Goal: Check status: Check status

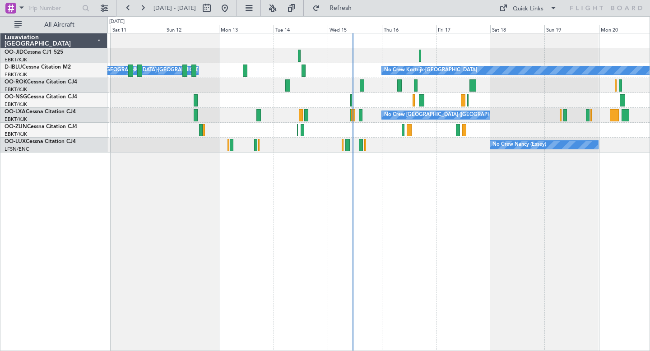
click at [370, 199] on div "No Crew Kortrijk-Wevelgem Owner Kortrijk-Wevelgem Planned Maint Kortrijk-Wevelg…" at bounding box center [378, 192] width 542 height 318
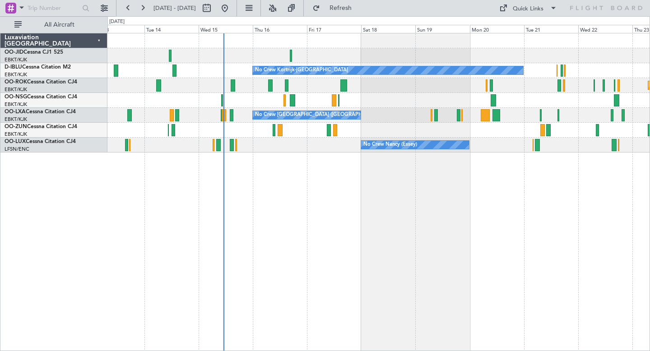
click at [350, 86] on div "Planned Maint Kortrijk-[GEOGRAPHIC_DATA]" at bounding box center [378, 85] width 542 height 15
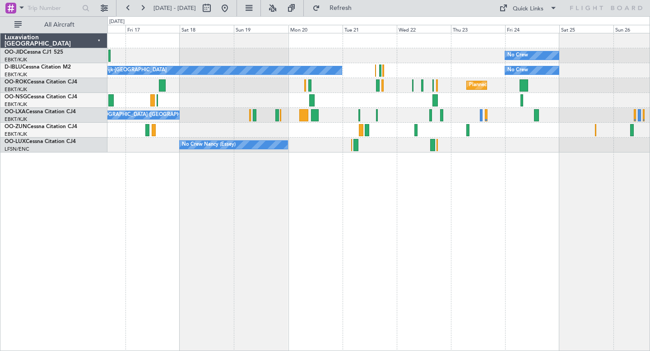
click at [371, 88] on div "Planned Maint Kortrijk-[GEOGRAPHIC_DATA]" at bounding box center [378, 85] width 542 height 15
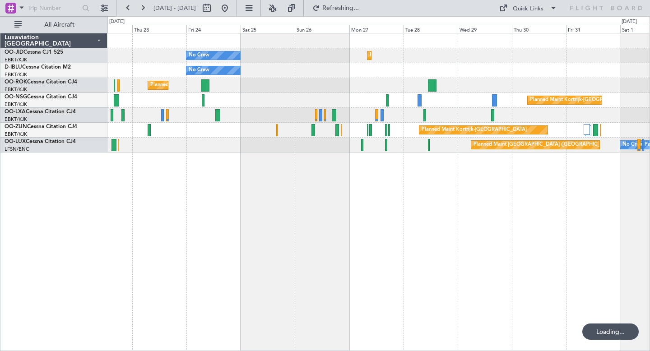
click at [505, 55] on div "No Crew Planned Maint Kortrijk-Wevelgem" at bounding box center [378, 55] width 542 height 15
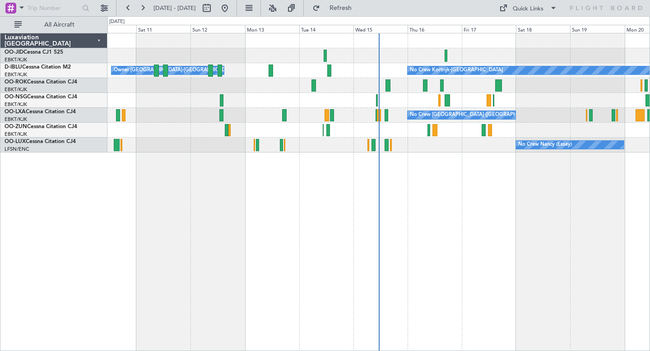
click at [318, 266] on div "Owner [GEOGRAPHIC_DATA]-[GEOGRAPHIC_DATA] No Crew Kortrijk-[GEOGRAPHIC_DATA] No…" at bounding box center [378, 192] width 542 height 318
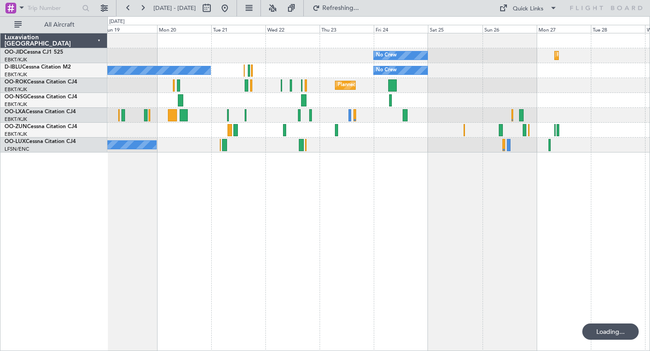
click at [351, 231] on div "No Crew Planned Maint [GEOGRAPHIC_DATA]-[GEOGRAPHIC_DATA] No Crew Kortrijk-[GEO…" at bounding box center [378, 192] width 542 height 318
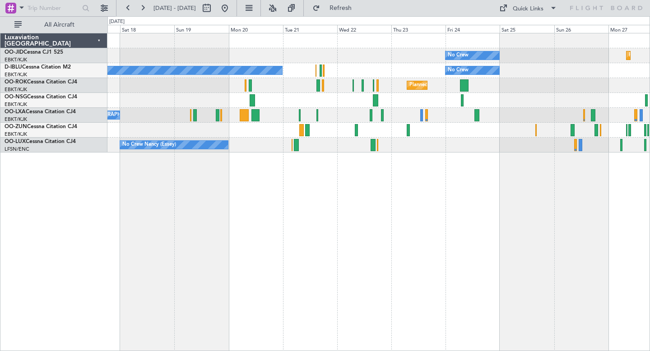
click at [437, 259] on div "Planned Maint Kortrijk-[GEOGRAPHIC_DATA] No Crew No Crew Kortrijk-[GEOGRAPHIC_D…" at bounding box center [378, 192] width 542 height 318
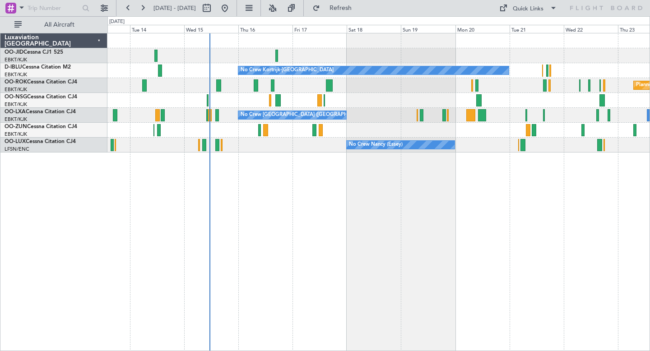
click at [122, 202] on div "No Crew No Crew Kortrijk-[GEOGRAPHIC_DATA] No Crew Owner [GEOGRAPHIC_DATA]-[GEO…" at bounding box center [378, 192] width 542 height 318
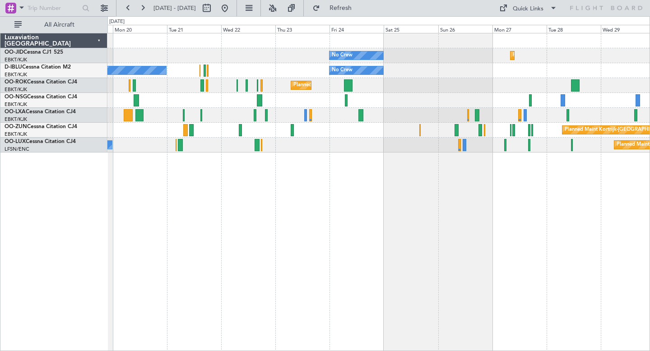
click at [539, 235] on div "No Crew Planned Maint [GEOGRAPHIC_DATA]-[GEOGRAPHIC_DATA] No Crew No Crew Kortr…" at bounding box center [378, 192] width 542 height 318
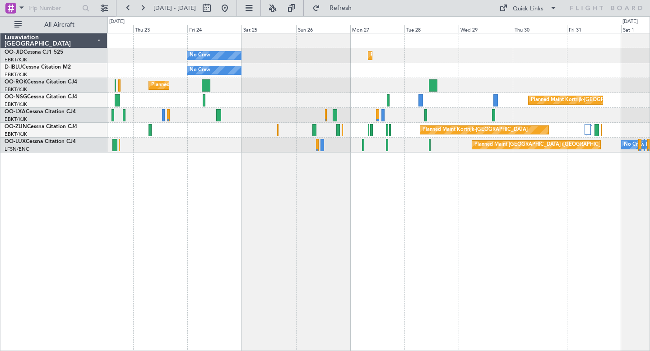
click at [453, 192] on div "No Crew Planned Maint [GEOGRAPHIC_DATA]-[GEOGRAPHIC_DATA] No Crew No Crew Kortr…" at bounding box center [378, 192] width 542 height 318
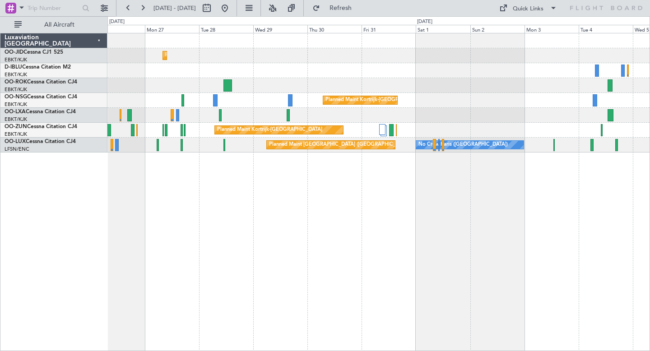
click at [383, 214] on div "Planned Maint Kortrijk-[GEOGRAPHIC_DATA] No Crew No Crew Planned Maint [GEOGRAP…" at bounding box center [378, 192] width 542 height 318
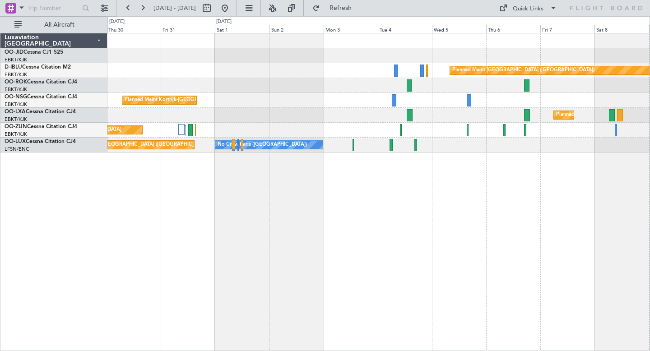
click at [415, 228] on div "Planned Maint [GEOGRAPHIC_DATA] ([GEOGRAPHIC_DATA]) Planned Maint [GEOGRAPHIC_D…" at bounding box center [378, 192] width 542 height 318
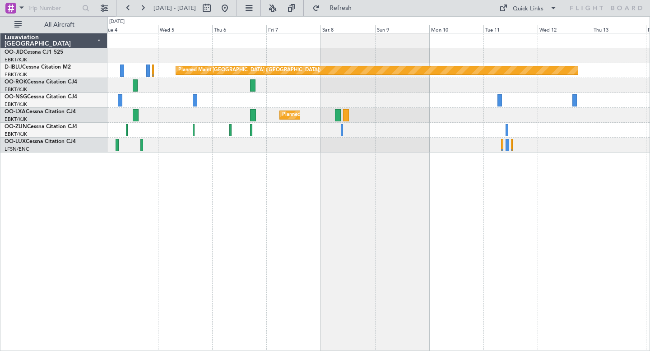
click at [274, 215] on div "Planned Maint [GEOGRAPHIC_DATA] ([GEOGRAPHIC_DATA]) Planned Maint [GEOGRAPHIC_D…" at bounding box center [378, 192] width 542 height 318
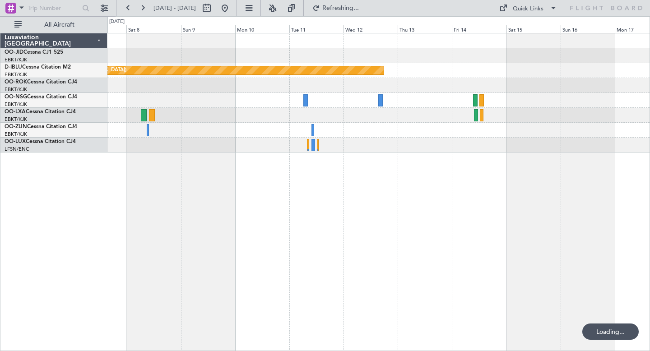
click at [343, 219] on div "Planned Maint [GEOGRAPHIC_DATA] ([GEOGRAPHIC_DATA]) Planned Maint [GEOGRAPHIC_D…" at bounding box center [378, 192] width 542 height 318
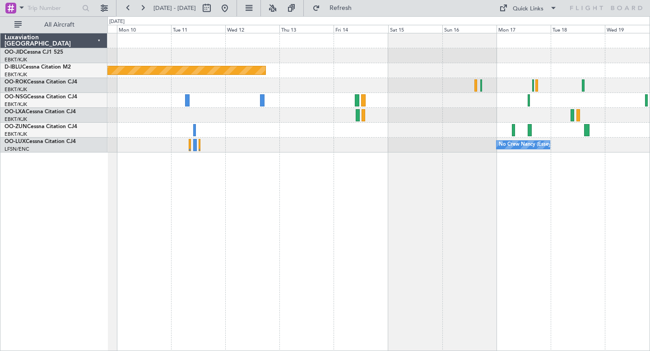
click at [437, 148] on div "No Crew [PERSON_NAME] ([PERSON_NAME]) No Crew [PERSON_NAME] ([PERSON_NAME])" at bounding box center [378, 145] width 542 height 15
